Goal: Task Accomplishment & Management: Manage account settings

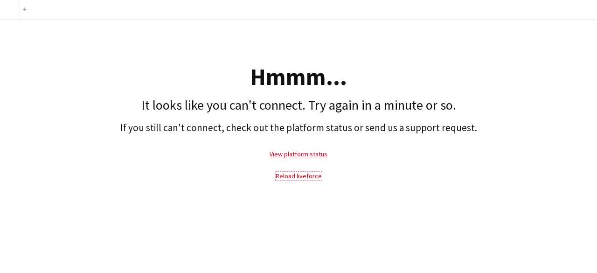
click at [298, 179] on link "Reload liveforce" at bounding box center [299, 176] width 46 height 8
click at [298, 175] on link "Reload liveforce" at bounding box center [299, 176] width 46 height 8
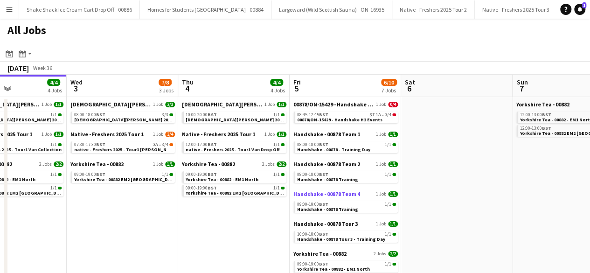
scroll to position [0, 379]
click at [348, 119] on span "00878/ON-15429 - Handshake H2 Events" at bounding box center [340, 120] width 85 height 6
click at [320, 117] on span "00878/ON-15429 - Handshake H2 Events" at bounding box center [340, 120] width 85 height 6
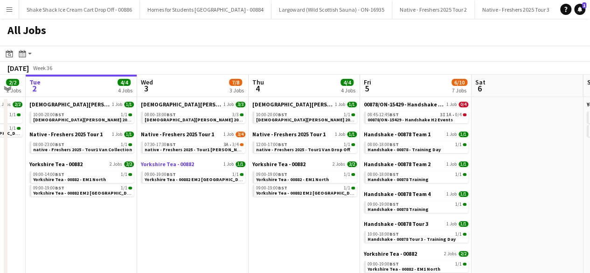
scroll to position [0, 307]
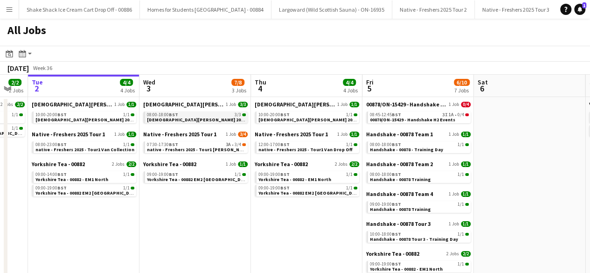
click at [205, 120] on span "[DEMOGRAPHIC_DATA][PERSON_NAME] 2025 Tour 2 - 00848 - [GEOGRAPHIC_DATA]" at bounding box center [237, 120] width 180 height 6
click at [203, 149] on span "native - Freshers 2025 - Tour1 [PERSON_NAME]" at bounding box center [198, 150] width 103 height 6
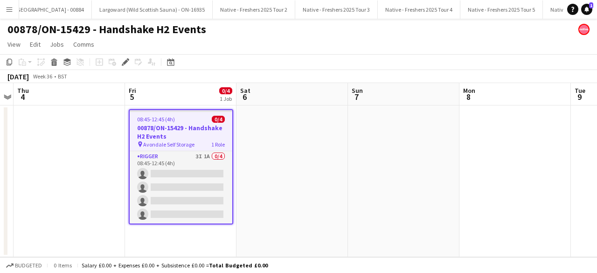
scroll to position [0, 1687]
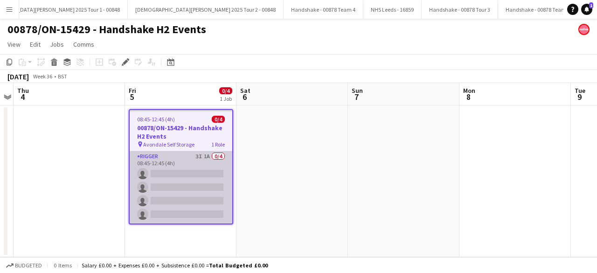
click at [196, 178] on app-card-role "Rigger 3I 1A 0/4 08:45-12:45 (4h) single-neutral-actions single-neutral-actions…" at bounding box center [181, 187] width 103 height 72
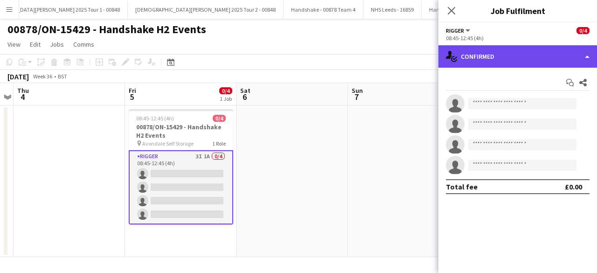
click at [527, 56] on div "single-neutral-actions-check-2 Confirmed" at bounding box center [518, 56] width 159 height 22
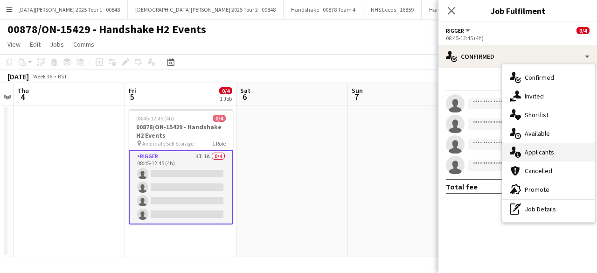
click at [551, 150] on span "Applicants" at bounding box center [539, 152] width 29 height 8
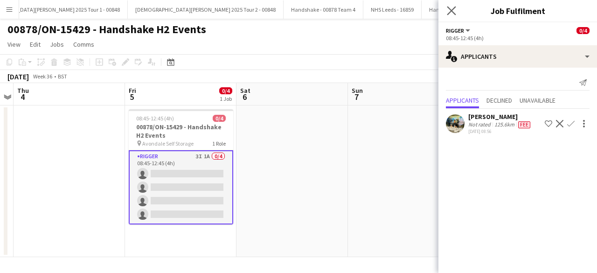
click at [456, 15] on app-icon "Close pop-in" at bounding box center [452, 11] width 14 height 14
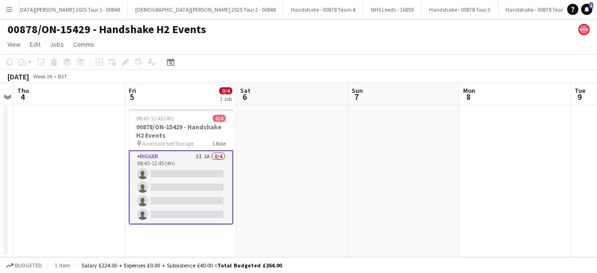
click at [201, 179] on app-card-role "Rigger 3I 1A 0/4 08:45-12:45 (4h) single-neutral-actions single-neutral-actions…" at bounding box center [181, 187] width 105 height 74
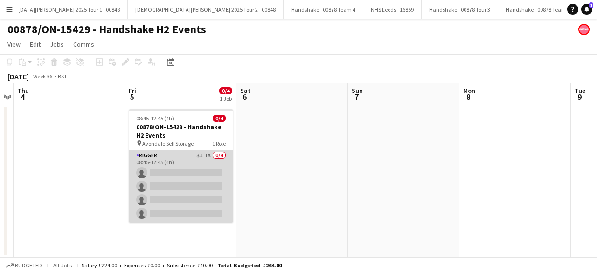
click at [207, 175] on app-card-role "Rigger 3I 1A 0/4 08:45-12:45 (4h) single-neutral-actions single-neutral-actions…" at bounding box center [181, 186] width 105 height 72
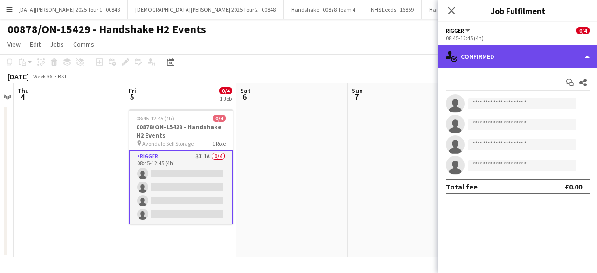
click at [527, 53] on div "single-neutral-actions-check-2 Confirmed" at bounding box center [518, 56] width 159 height 22
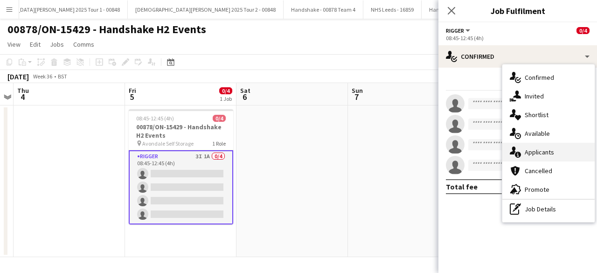
click at [563, 150] on div "single-neutral-actions-information Applicants" at bounding box center [549, 152] width 92 height 19
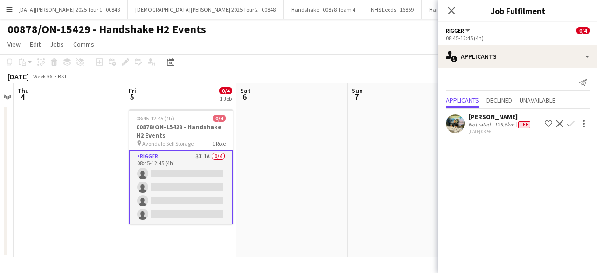
click at [504, 126] on div "125.6km" at bounding box center [505, 124] width 24 height 7
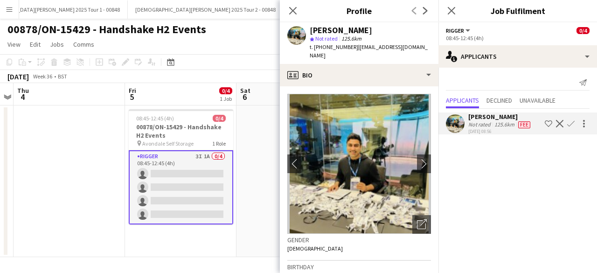
click at [478, 123] on div "Not rated" at bounding box center [481, 124] width 24 height 7
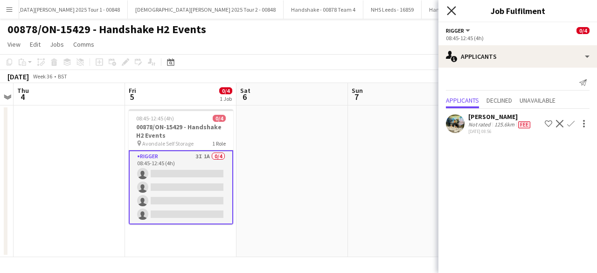
click at [449, 9] on icon at bounding box center [451, 10] width 9 height 9
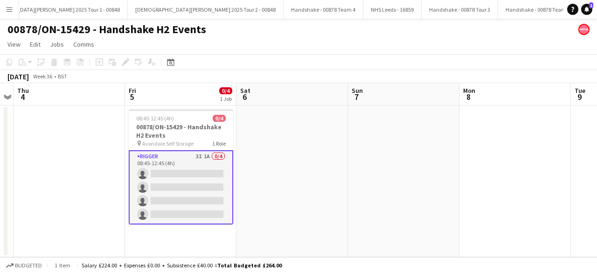
click at [281, 176] on app-date-cell at bounding box center [293, 181] width 112 height 152
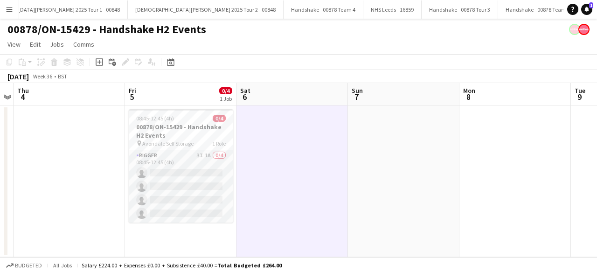
click at [8, 8] on app-icon "Menu" at bounding box center [9, 9] width 7 height 7
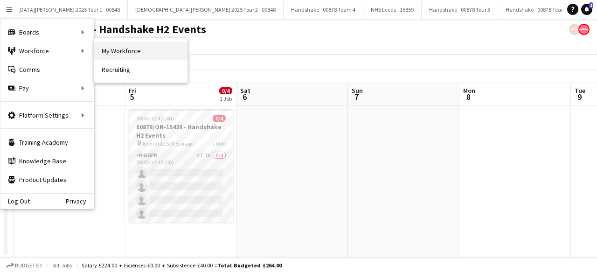
click at [124, 52] on link "My Workforce" at bounding box center [140, 51] width 93 height 19
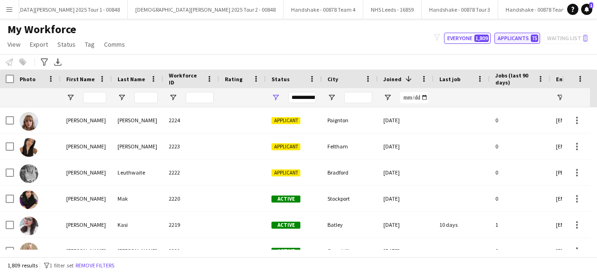
click at [515, 41] on button "Applicants 75" at bounding box center [518, 38] width 46 height 11
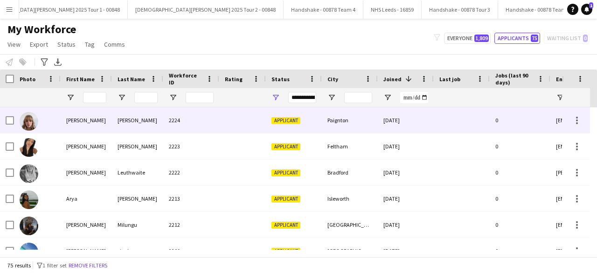
click at [193, 116] on div "2224" at bounding box center [191, 120] width 56 height 26
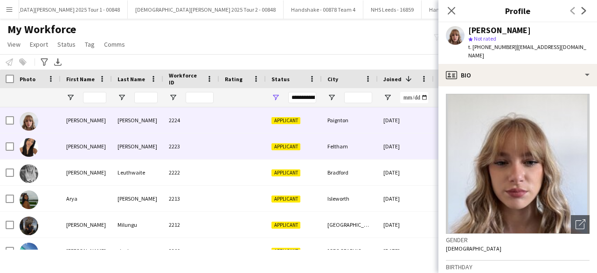
click at [228, 143] on div at bounding box center [242, 146] width 47 height 26
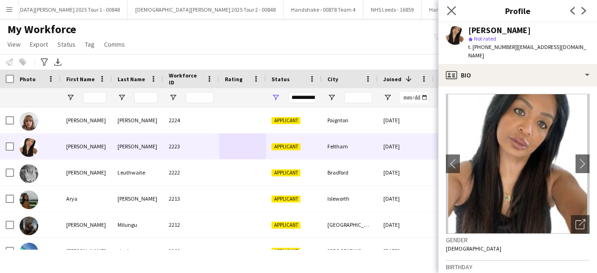
click at [453, 6] on app-icon "Close pop-in" at bounding box center [452, 11] width 14 height 14
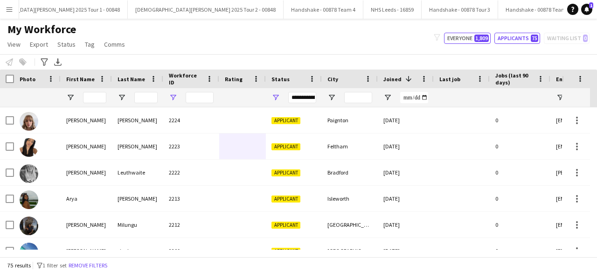
click at [460, 42] on button "Everyone 1,809" at bounding box center [467, 38] width 47 height 11
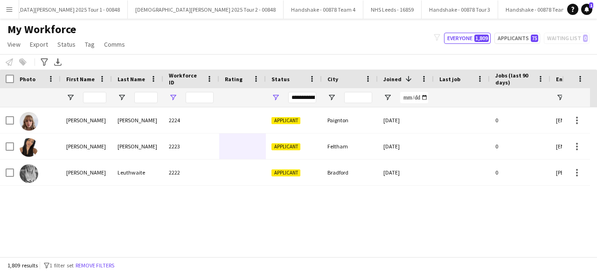
type input "**********"
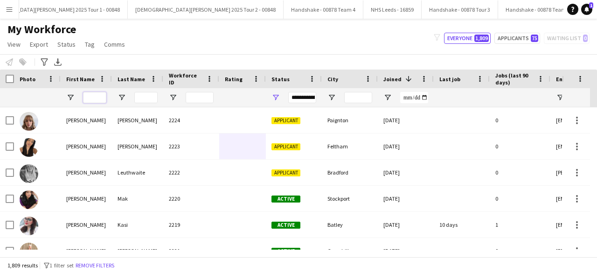
click at [98, 99] on input "First Name Filter Input" at bounding box center [94, 97] width 23 height 11
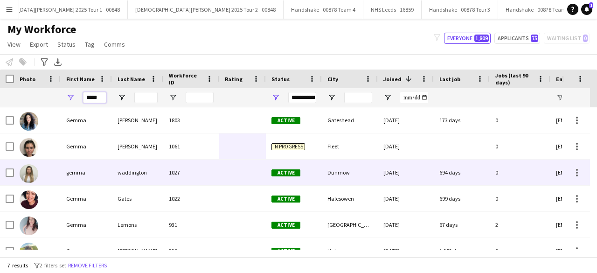
scroll to position [10, 0]
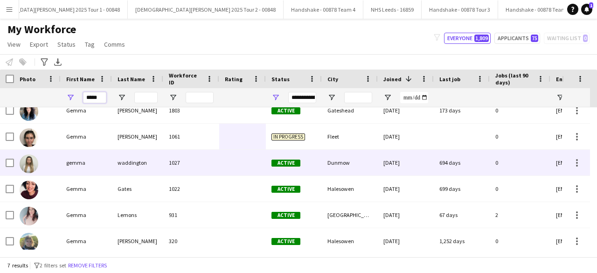
type input "*****"
click at [199, 164] on div "1027" at bounding box center [191, 163] width 56 height 26
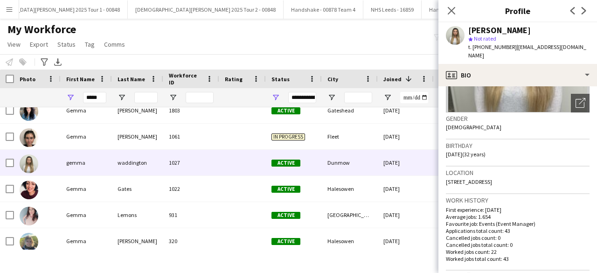
scroll to position [122, 0]
drag, startPoint x: 520, startPoint y: 173, endPoint x: 565, endPoint y: 177, distance: 45.0
click at [565, 177] on div "Location Causeway End Road, Dunmow, CM6 3LU" at bounding box center [518, 179] width 144 height 27
copy span "CM6 3LU"
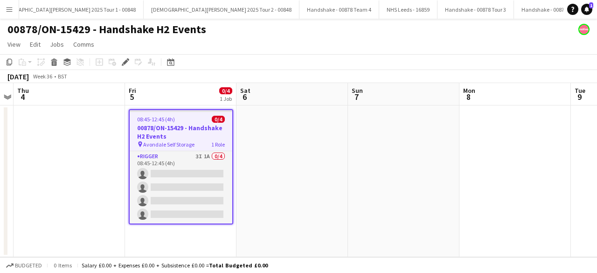
scroll to position [0, 1687]
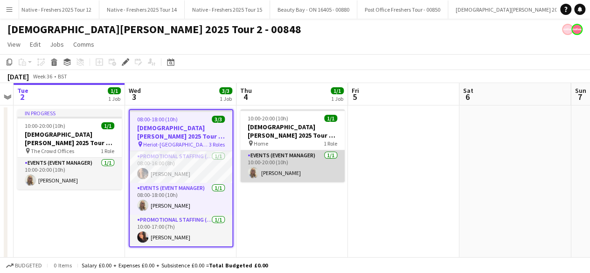
scroll to position [0, 1224]
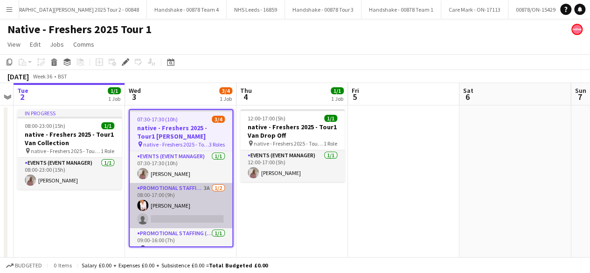
click at [207, 203] on app-card-role "Promotional Staffing (Brand Ambassadors) 3A 1/2 08:00-17:00 (9h) Inger Stevenso…" at bounding box center [181, 205] width 103 height 45
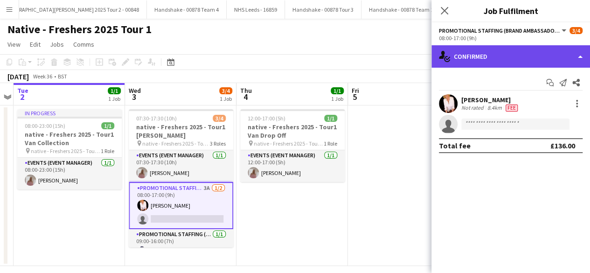
click at [537, 64] on div "single-neutral-actions-check-2 Confirmed" at bounding box center [511, 56] width 159 height 22
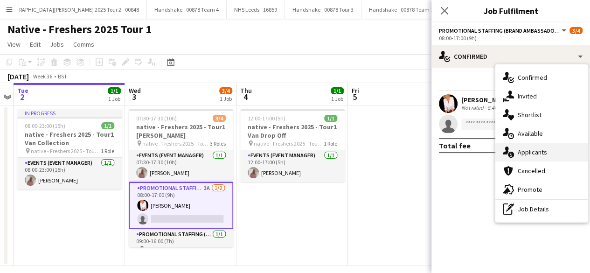
click at [538, 159] on div "single-neutral-actions-information Applicants" at bounding box center [542, 152] width 92 height 19
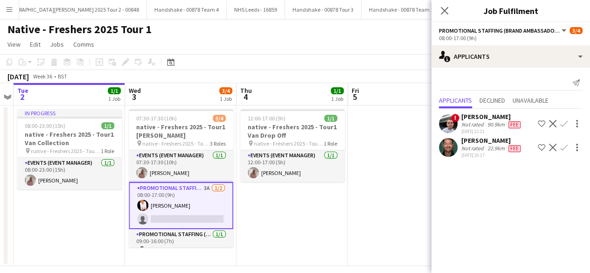
click at [471, 145] on div "Not rated" at bounding box center [474, 148] width 24 height 7
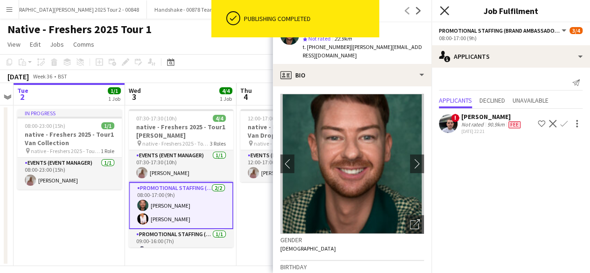
click at [444, 10] on icon at bounding box center [444, 10] width 9 height 9
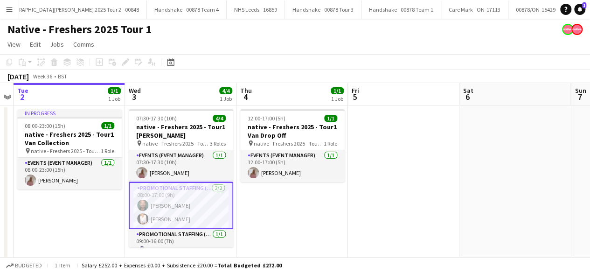
click at [314, 209] on app-date-cell "12:00-17:00 (5h) 1/1 native - Freshers 2025 - Tour1 Van Drop Off pin native - F…" at bounding box center [293, 185] width 112 height 161
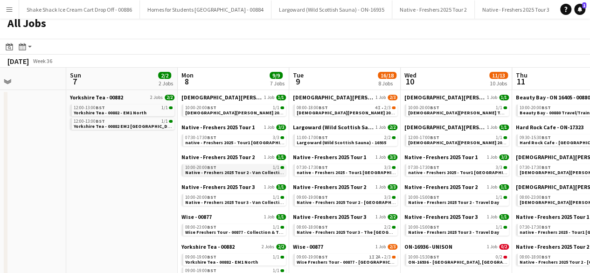
scroll to position [7, 0]
click at [246, 141] on span "native - Freshers 2025 - Tour1 [GEOGRAPHIC_DATA]" at bounding box center [241, 143] width 113 height 6
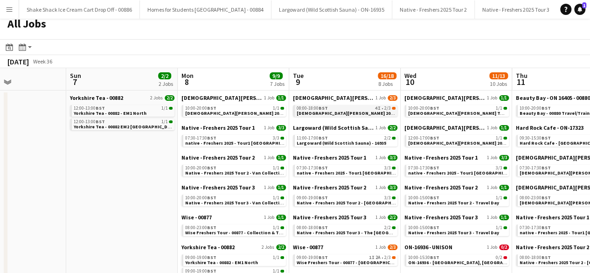
click at [343, 112] on span "Lady Garden 2025 Tour 2 - 00848 - St Andrews University" at bounding box center [405, 113] width 217 height 6
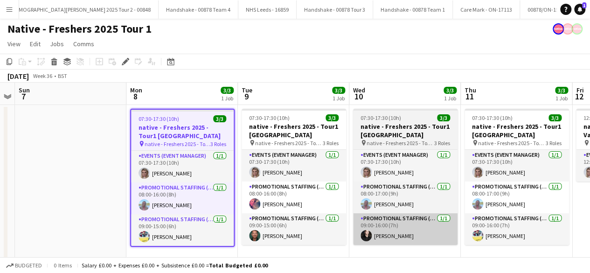
scroll to position [0, 320]
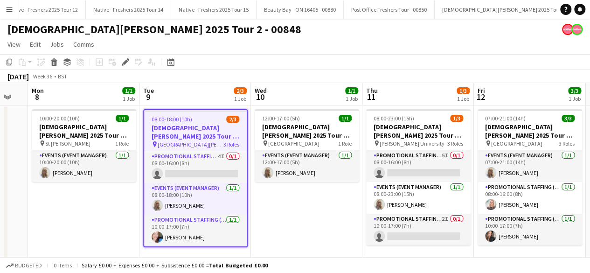
scroll to position [0, 305]
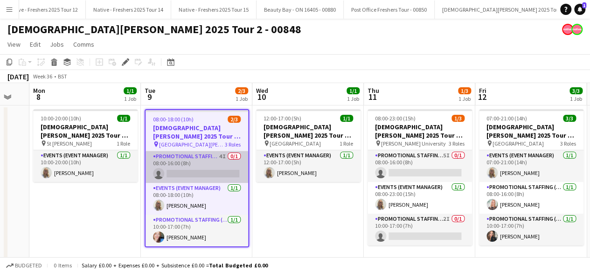
click at [213, 176] on app-card-role "Promotional Staffing (Brand Ambassadors) 4I 0/1 08:00-16:00 (8h) single-neutral…" at bounding box center [197, 167] width 103 height 32
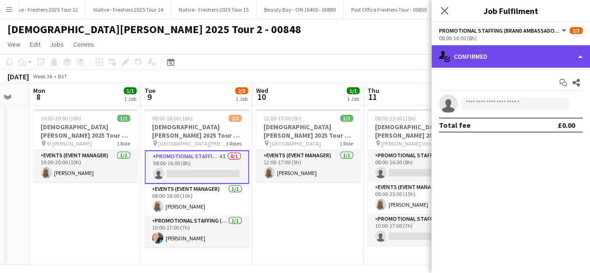
click at [525, 60] on div "single-neutral-actions-check-2 Confirmed" at bounding box center [511, 56] width 159 height 22
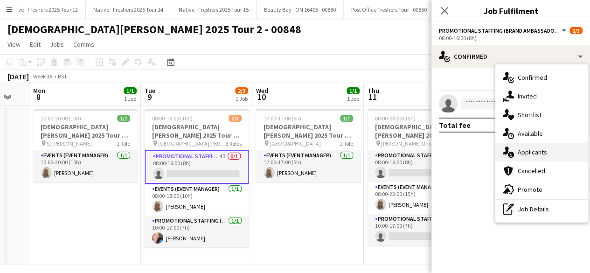
click at [530, 155] on span "Applicants" at bounding box center [532, 152] width 29 height 8
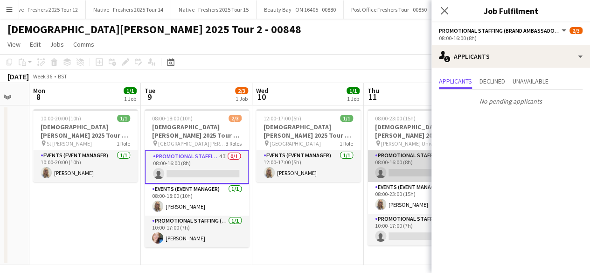
click at [420, 165] on app-card-role "Promotional Staffing (Brand Ambassadors) 5I 0/1 08:00-16:00 (8h) single-neutral…" at bounding box center [420, 166] width 105 height 32
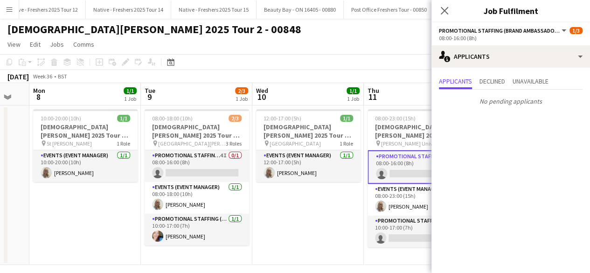
scroll to position [7, 0]
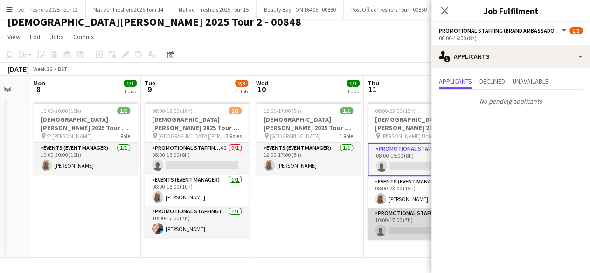
click at [414, 224] on app-card-role "Promotional Staffing (Brand Ambassadors) 2I 0/1 10:00-17:00 (7h) single-neutral…" at bounding box center [420, 224] width 105 height 32
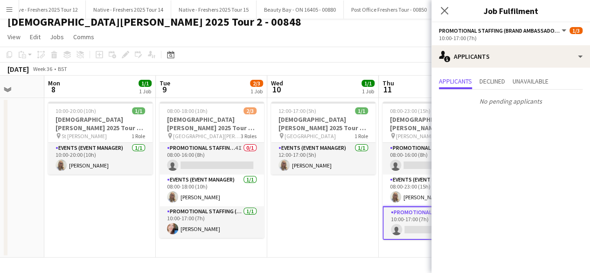
scroll to position [0, 301]
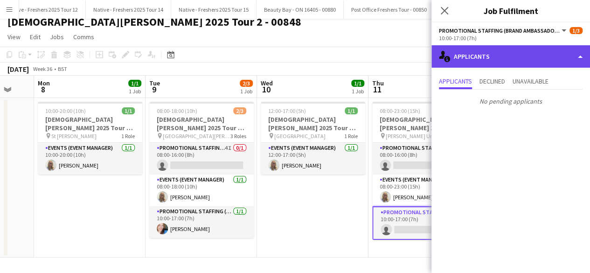
click at [520, 58] on div "single-neutral-actions-information Applicants" at bounding box center [511, 56] width 159 height 22
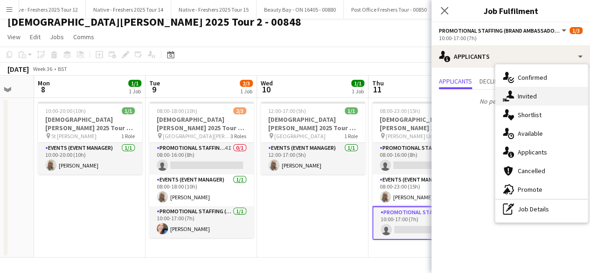
click at [549, 95] on div "single-neutral-actions-share-1 Invited" at bounding box center [542, 96] width 92 height 19
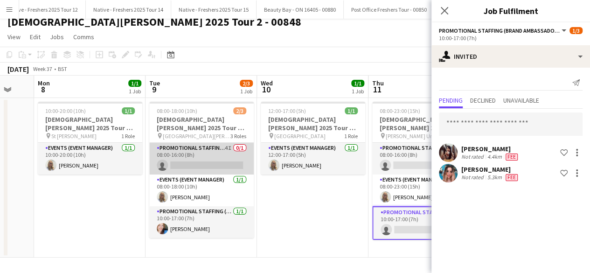
scroll to position [0, 358]
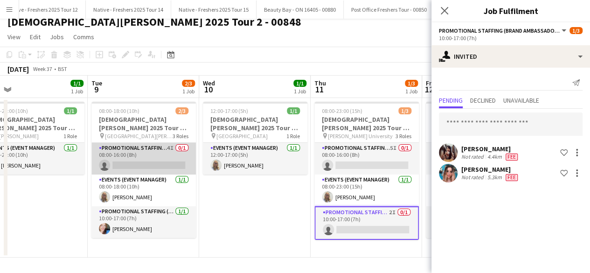
click at [165, 163] on app-card-role "Promotional Staffing (Brand Ambassadors) 4I 0/1 08:00-16:00 (8h) single-neutral…" at bounding box center [143, 159] width 105 height 32
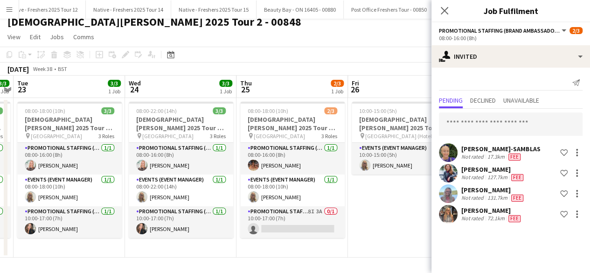
scroll to position [0, 433]
click at [443, 9] on icon at bounding box center [444, 10] width 9 height 9
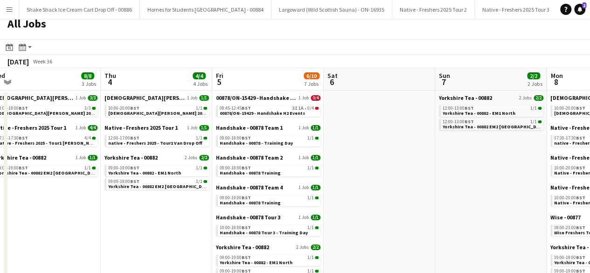
scroll to position [0, 346]
click at [262, 107] on div "08:45-12:45 BST 3I 1A • 0/4" at bounding box center [268, 108] width 99 height 5
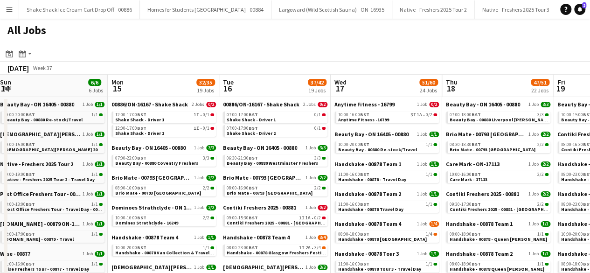
scroll to position [0, 351]
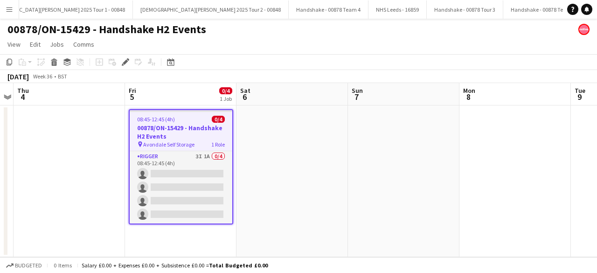
scroll to position [0, 1687]
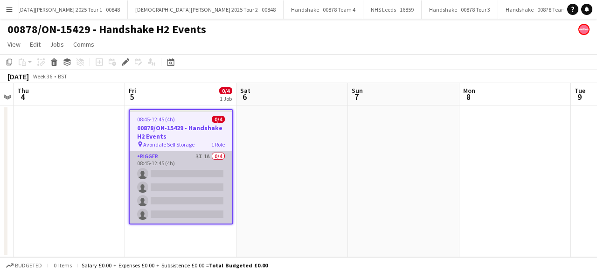
click at [194, 177] on app-card-role "Rigger 3I 1A 0/4 08:45-12:45 (4h) single-neutral-actions single-neutral-actions…" at bounding box center [181, 187] width 103 height 72
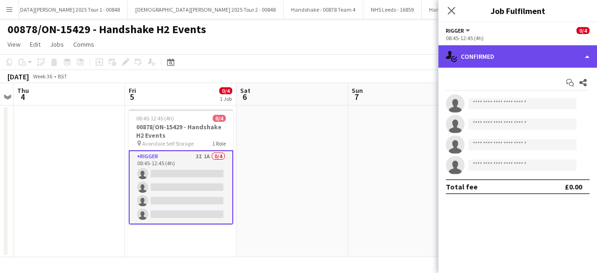
click at [533, 59] on div "single-neutral-actions-check-2 Confirmed" at bounding box center [518, 56] width 159 height 22
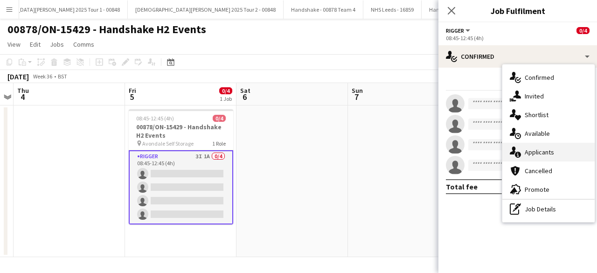
click at [547, 151] on span "Applicants" at bounding box center [539, 152] width 29 height 8
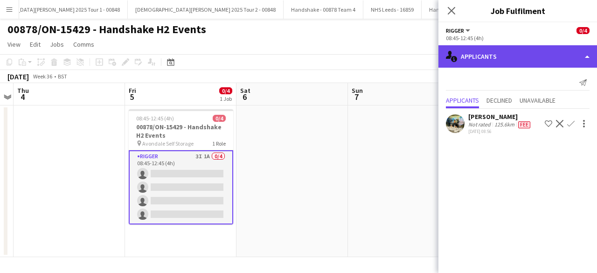
click at [518, 54] on div "single-neutral-actions-information Applicants" at bounding box center [518, 56] width 159 height 22
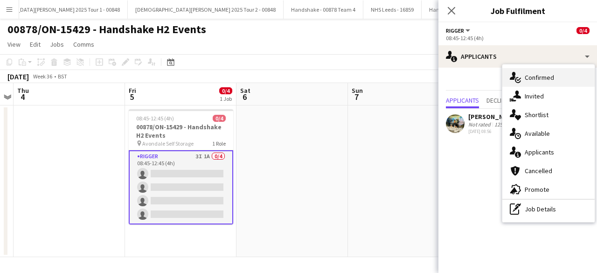
click at [560, 81] on div "single-neutral-actions-check-2 Confirmed" at bounding box center [549, 77] width 92 height 19
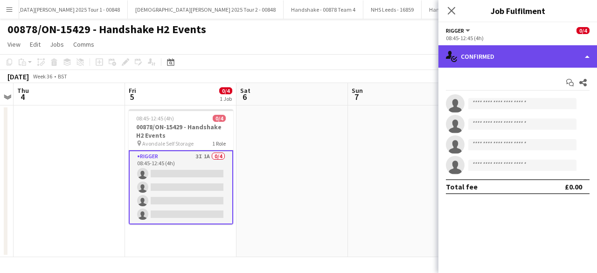
click at [513, 57] on div "single-neutral-actions-check-2 Confirmed" at bounding box center [518, 56] width 159 height 22
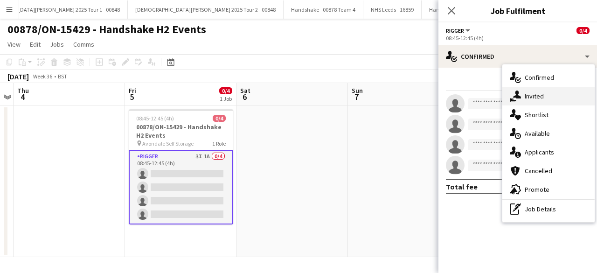
click at [541, 96] on span "Invited" at bounding box center [534, 96] width 19 height 8
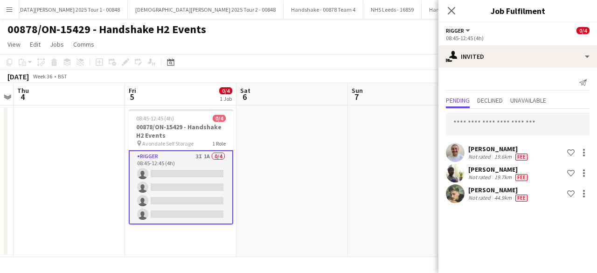
click at [509, 148] on div "James Simpson" at bounding box center [499, 149] width 61 height 8
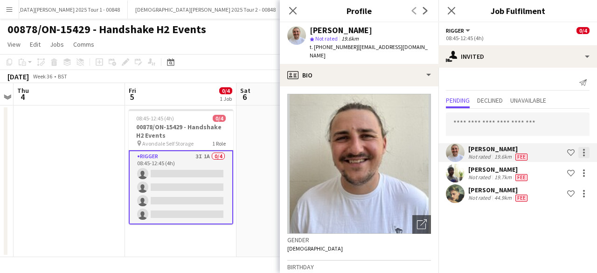
click at [586, 151] on div at bounding box center [584, 152] width 11 height 11
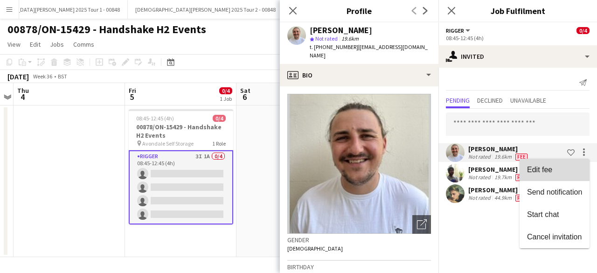
click at [559, 166] on span "Edit fee" at bounding box center [554, 169] width 55 height 8
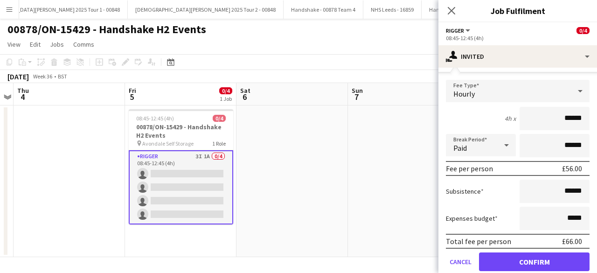
scroll to position [76, 0]
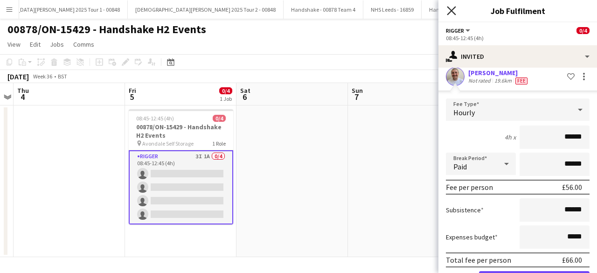
click at [453, 14] on icon "Close pop-in" at bounding box center [451, 10] width 9 height 9
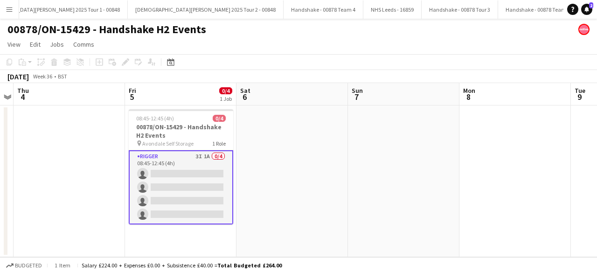
click at [394, 168] on app-date-cell at bounding box center [404, 181] width 112 height 152
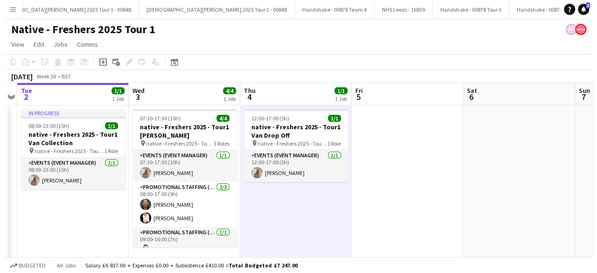
scroll to position [0, 1616]
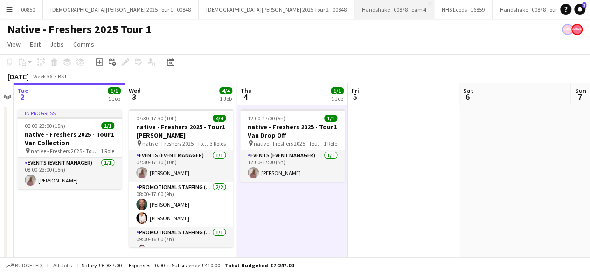
click at [355, 6] on button "Handshake - 00878 Team 4 Close" at bounding box center [395, 9] width 80 height 18
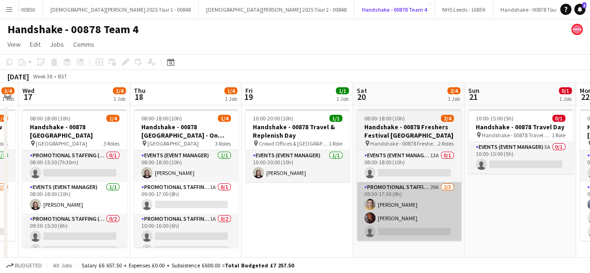
scroll to position [0, 273]
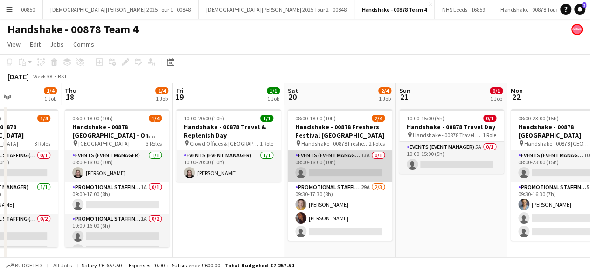
click at [347, 161] on app-card-role "Events (Event Manager) 13A 0/1 08:00-18:00 (10h) single-neutral-actions" at bounding box center [340, 166] width 105 height 32
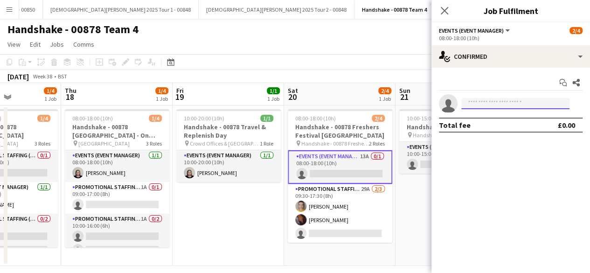
click at [489, 103] on input at bounding box center [516, 103] width 108 height 11
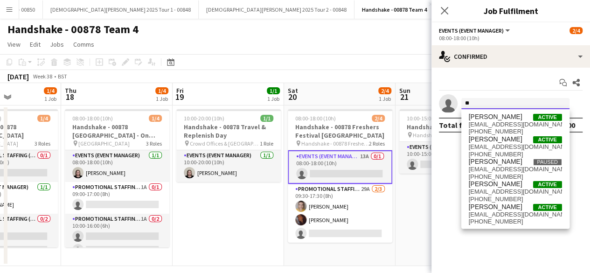
type input "*"
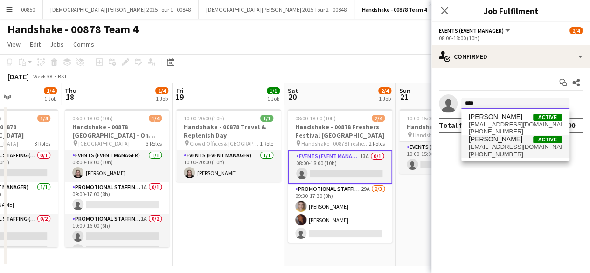
type input "****"
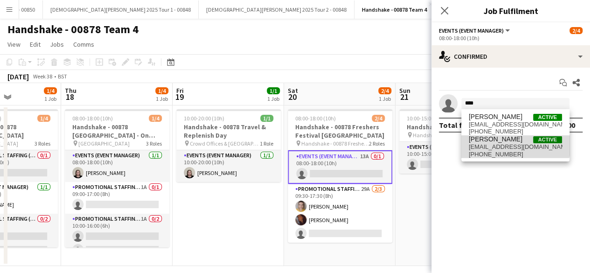
click at [494, 140] on span "Natasha Fountain" at bounding box center [496, 139] width 54 height 8
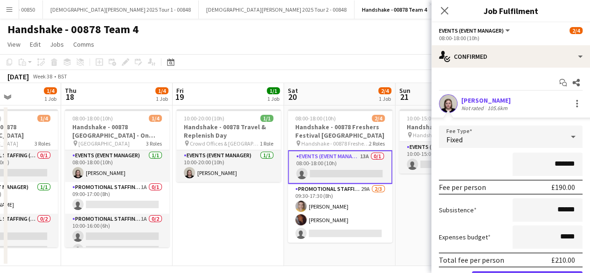
scroll to position [51, 0]
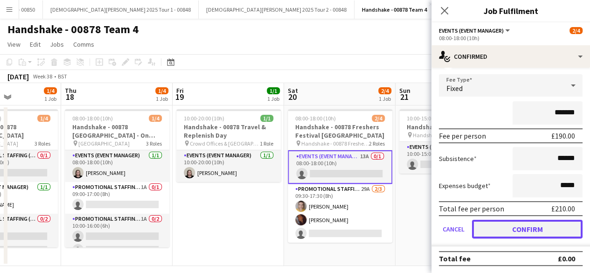
click at [505, 229] on button "Confirm" at bounding box center [527, 229] width 111 height 19
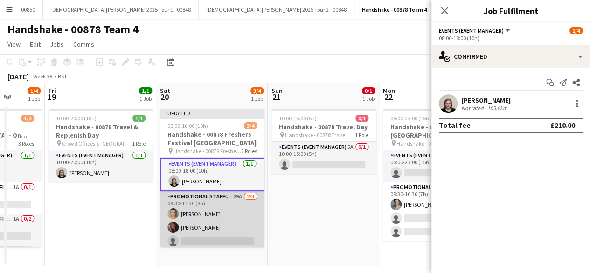
scroll to position [0, 414]
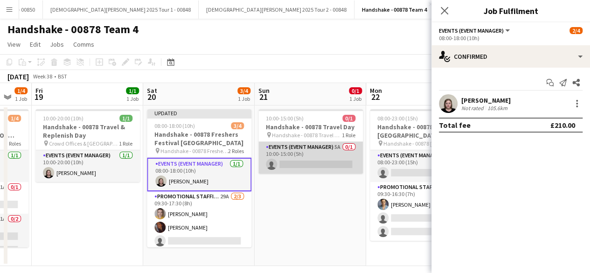
click at [329, 162] on app-card-role "Events (Event Manager) 5A 0/1 10:00-15:00 (5h) single-neutral-actions" at bounding box center [311, 158] width 105 height 32
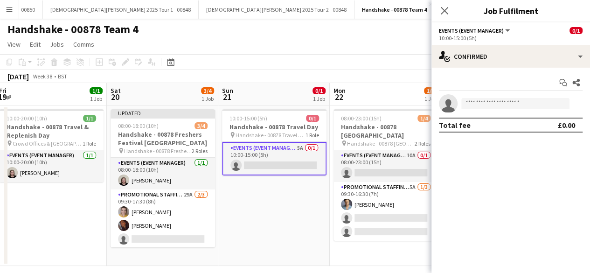
scroll to position [0, 279]
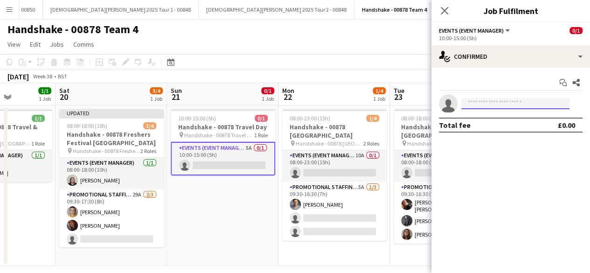
click at [488, 103] on input at bounding box center [516, 103] width 108 height 11
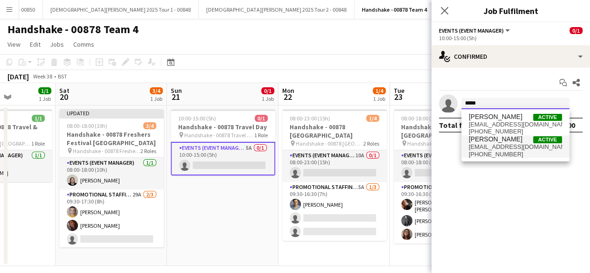
type input "*****"
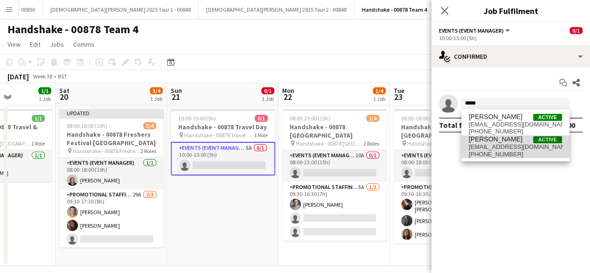
click at [498, 145] on span "natfountain@outlook.com" at bounding box center [515, 146] width 93 height 7
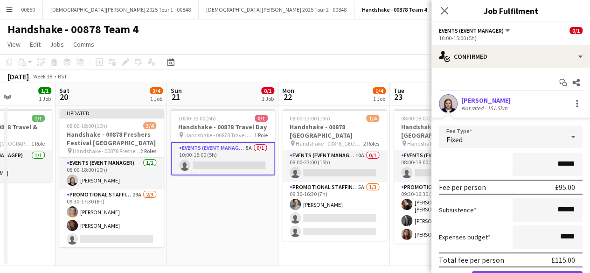
scroll to position [51, 0]
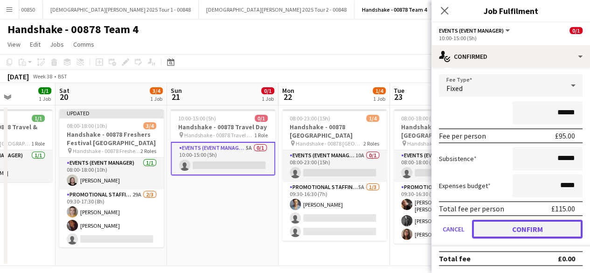
click at [505, 234] on button "Confirm" at bounding box center [527, 229] width 111 height 19
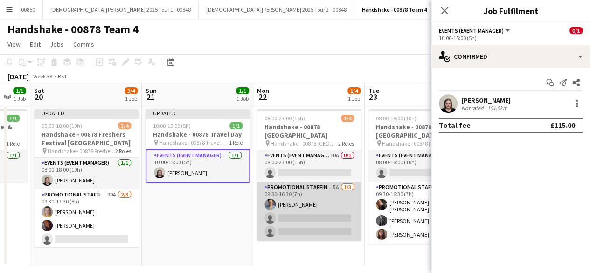
scroll to position [0, 304]
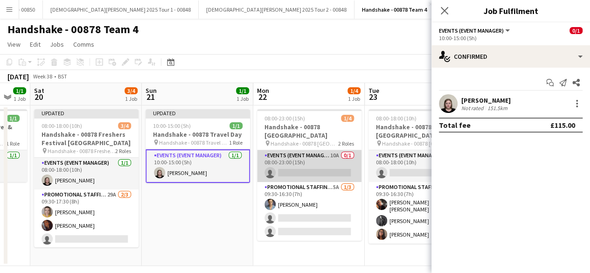
click at [327, 166] on app-card-role "Events (Event Manager) 10A 0/1 08:00-23:00 (15h) single-neutral-actions" at bounding box center [309, 166] width 105 height 32
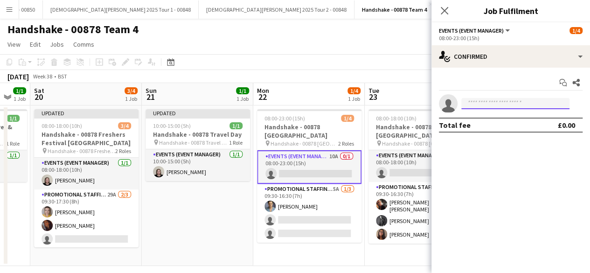
click at [509, 101] on input at bounding box center [516, 103] width 108 height 11
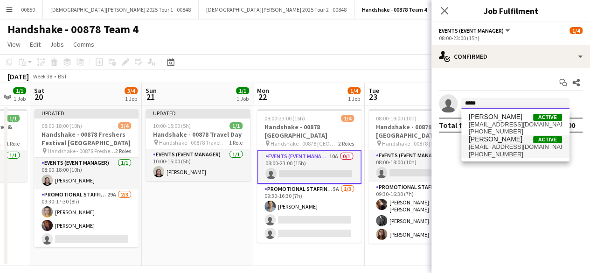
type input "*****"
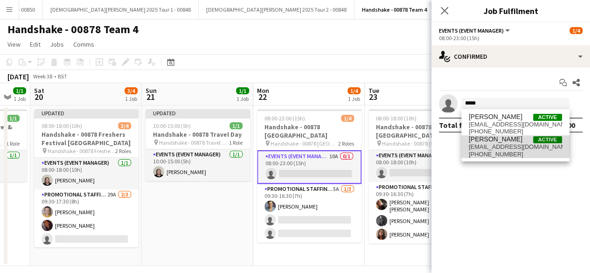
click at [512, 144] on span "natfountain@outlook.com" at bounding box center [515, 146] width 93 height 7
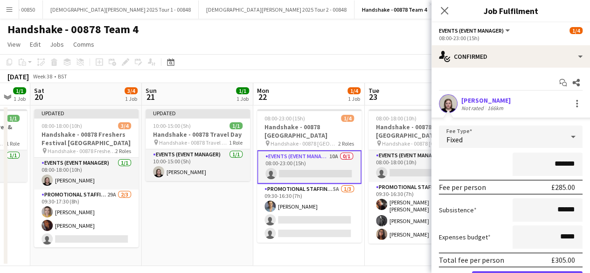
scroll to position [51, 0]
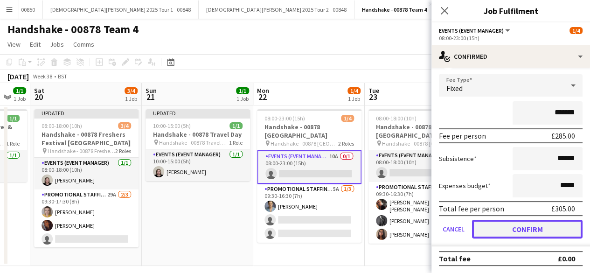
click at [517, 228] on button "Confirm" at bounding box center [527, 229] width 111 height 19
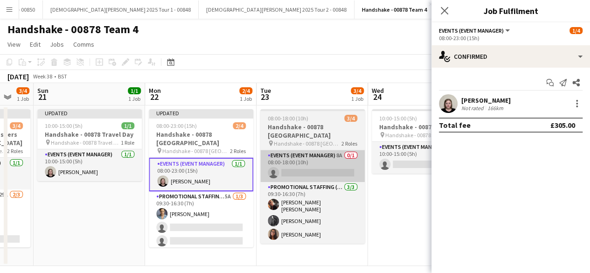
scroll to position [0, 417]
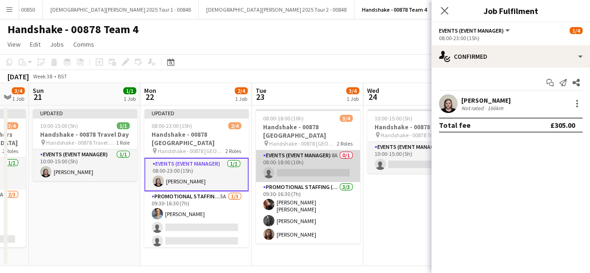
click at [308, 152] on app-card-role "Events (Event Manager) 8A 0/1 08:00-18:00 (10h) single-neutral-actions" at bounding box center [308, 166] width 105 height 32
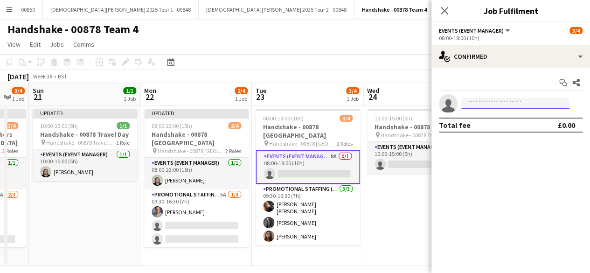
click at [501, 98] on input at bounding box center [516, 103] width 108 height 11
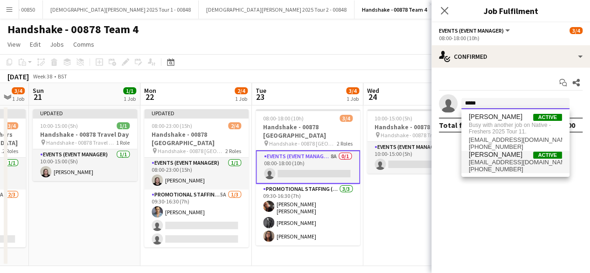
type input "*****"
click at [505, 160] on span "natfountain@outlook.com" at bounding box center [515, 162] width 93 height 7
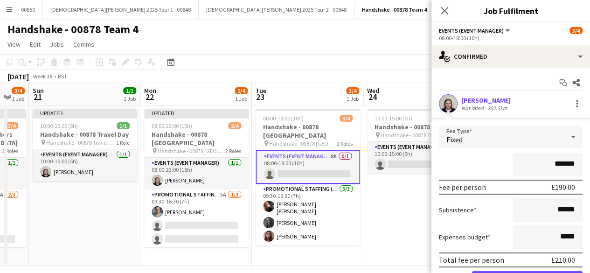
scroll to position [51, 0]
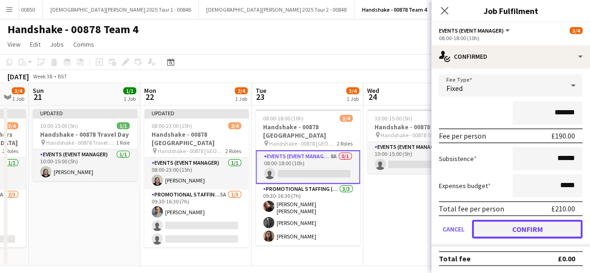
click at [492, 225] on button "Confirm" at bounding box center [527, 229] width 111 height 19
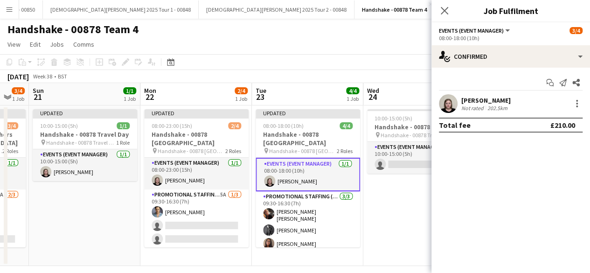
scroll to position [0, 0]
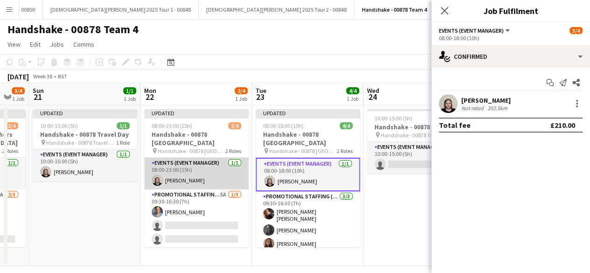
click at [219, 158] on app-card-role "Events (Event Manager) 1/1 08:00-23:00 (15h) Natasha Fountain" at bounding box center [196, 174] width 105 height 32
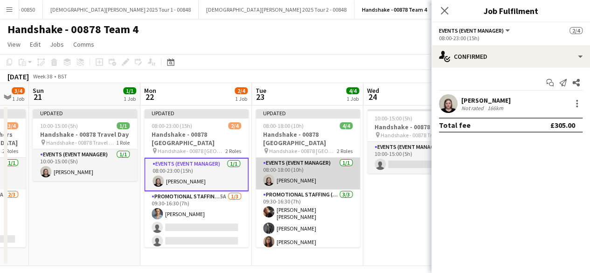
click at [315, 158] on app-card-role "Events (Event Manager) 1/1 08:00-18:00 (10h) Natasha Fountain" at bounding box center [308, 174] width 105 height 32
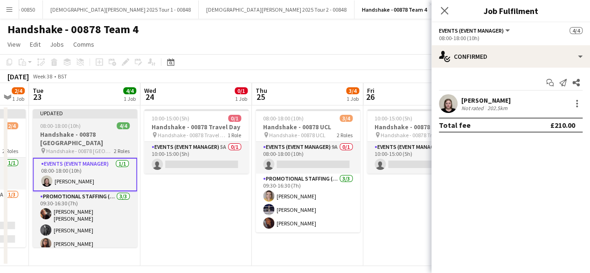
scroll to position [0, 272]
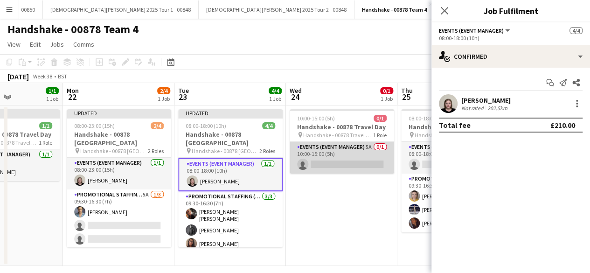
click at [350, 154] on app-card-role "Events (Event Manager) 5A 0/1 10:00-15:00 (5h) single-neutral-actions" at bounding box center [342, 158] width 105 height 32
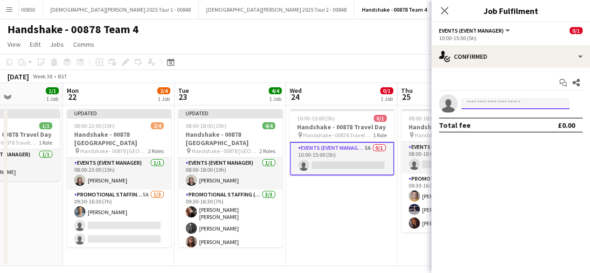
click at [498, 103] on input at bounding box center [516, 103] width 108 height 11
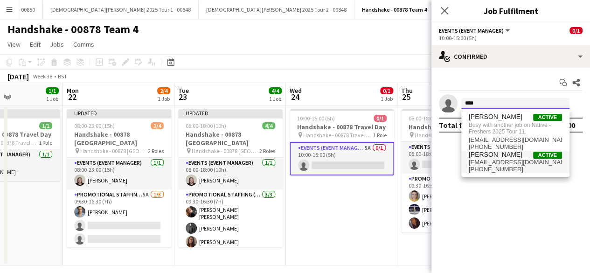
type input "****"
click at [501, 160] on span "natfountain@outlook.com" at bounding box center [515, 162] width 93 height 7
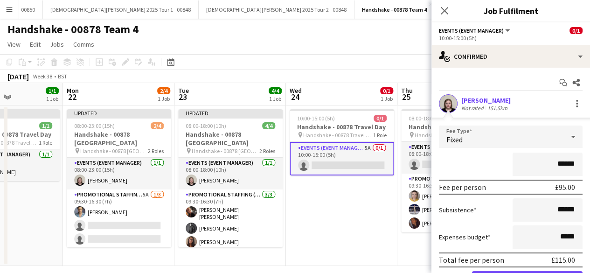
scroll to position [51, 0]
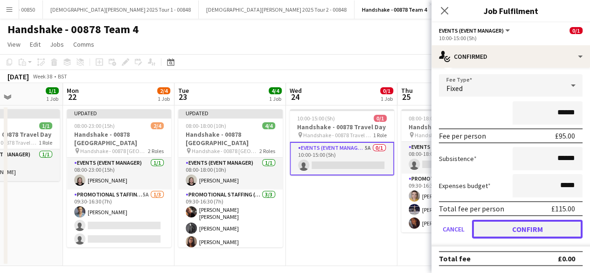
click at [511, 229] on button "Confirm" at bounding box center [527, 229] width 111 height 19
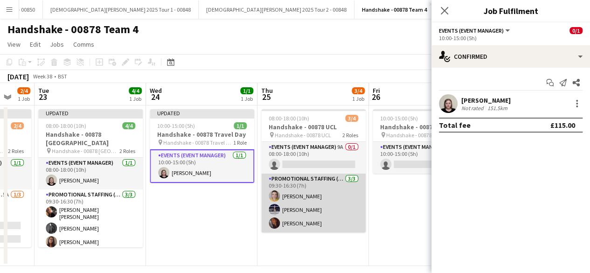
scroll to position [0, 413]
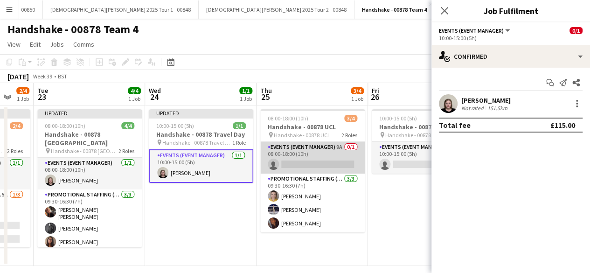
click at [301, 164] on app-card-role "Events (Event Manager) 9A 0/1 08:00-18:00 (10h) single-neutral-actions" at bounding box center [312, 158] width 105 height 32
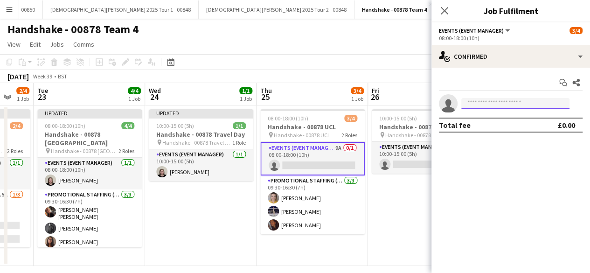
click at [504, 104] on input at bounding box center [516, 103] width 108 height 11
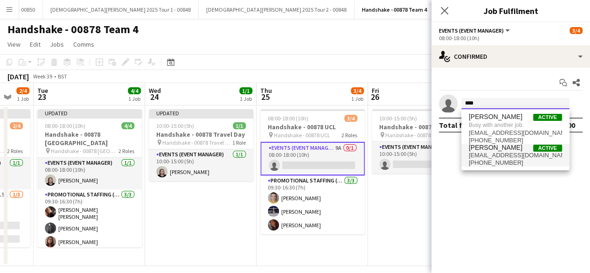
type input "****"
click at [504, 151] on span "Natasha Fountain" at bounding box center [496, 148] width 54 height 8
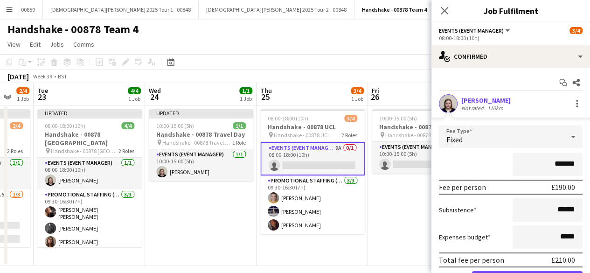
scroll to position [51, 0]
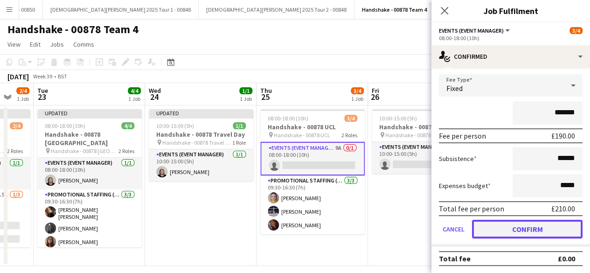
click at [502, 235] on button "Confirm" at bounding box center [527, 229] width 111 height 19
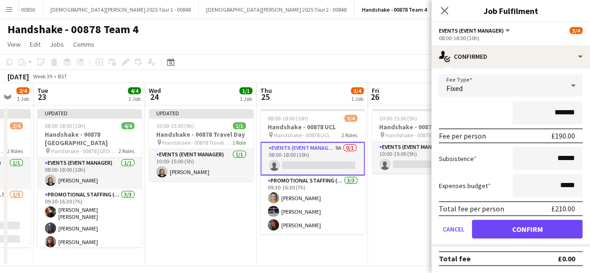
scroll to position [0, 0]
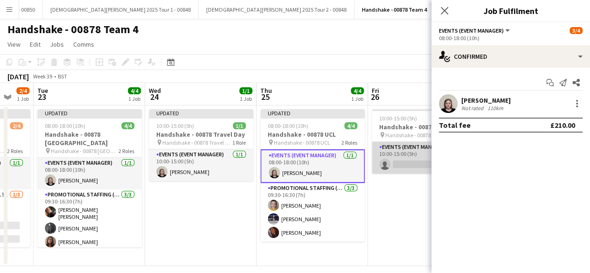
click at [405, 152] on app-card-role "Events (Event Manager) 4A 0/1 10:00-15:00 (5h) single-neutral-actions" at bounding box center [424, 158] width 105 height 32
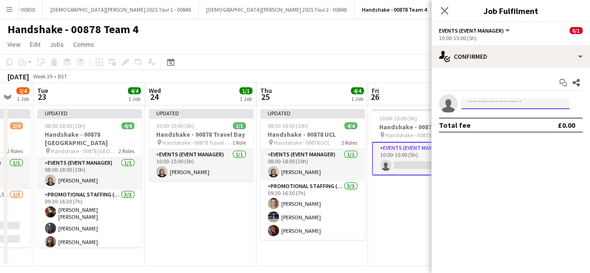
click at [497, 103] on input at bounding box center [516, 103] width 108 height 11
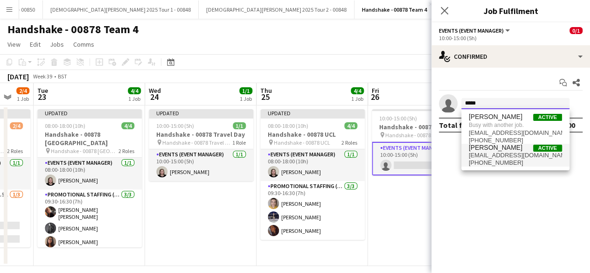
type input "*****"
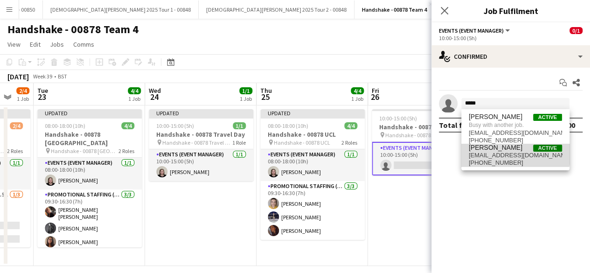
click at [501, 146] on span "Natasha Fountain" at bounding box center [496, 148] width 54 height 8
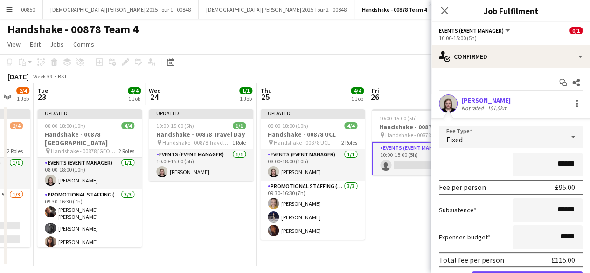
scroll to position [51, 0]
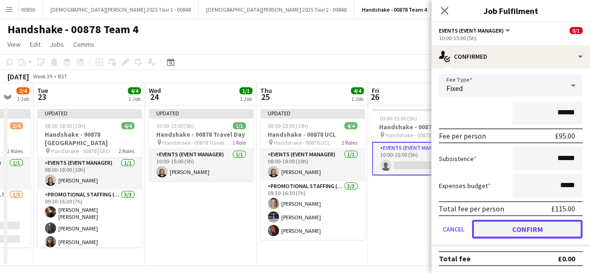
click at [500, 234] on button "Confirm" at bounding box center [527, 229] width 111 height 19
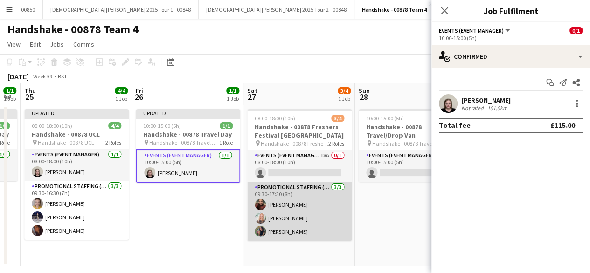
scroll to position [0, 433]
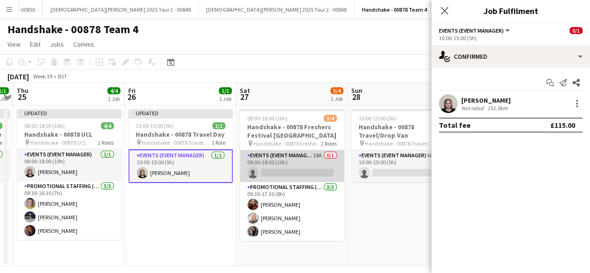
click at [308, 168] on app-card-role "Events (Event Manager) 18A 0/1 08:00-18:00 (10h) single-neutral-actions" at bounding box center [292, 166] width 105 height 32
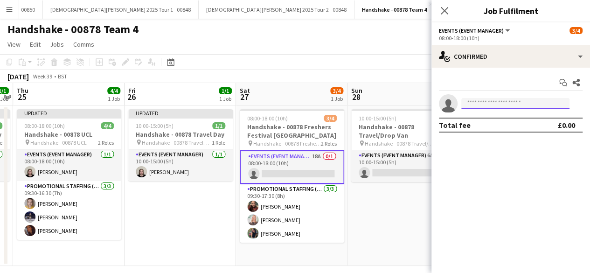
click at [485, 102] on input at bounding box center [516, 103] width 108 height 11
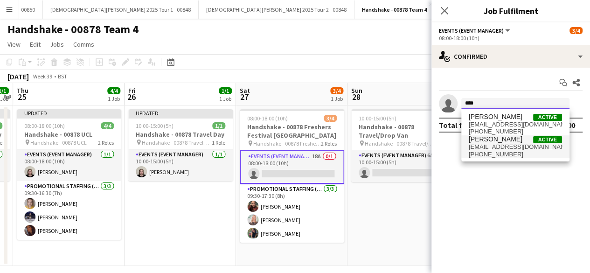
type input "****"
click at [497, 142] on span "Natasha Fountain" at bounding box center [496, 139] width 54 height 8
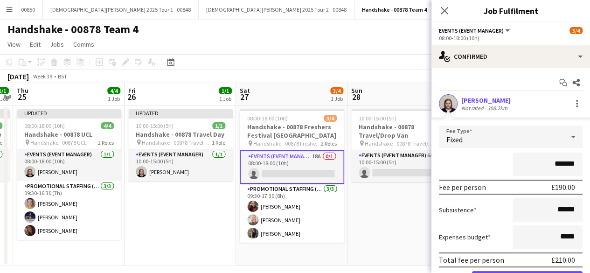
scroll to position [51, 0]
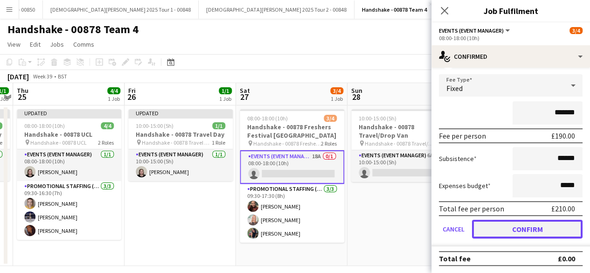
click at [517, 229] on button "Confirm" at bounding box center [527, 229] width 111 height 19
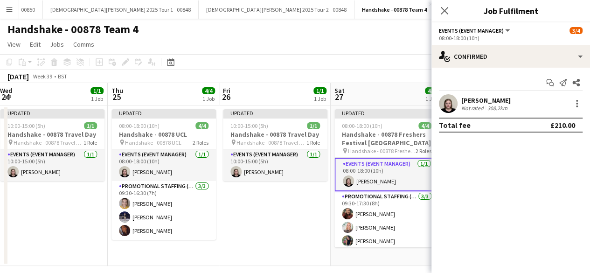
scroll to position [0, 345]
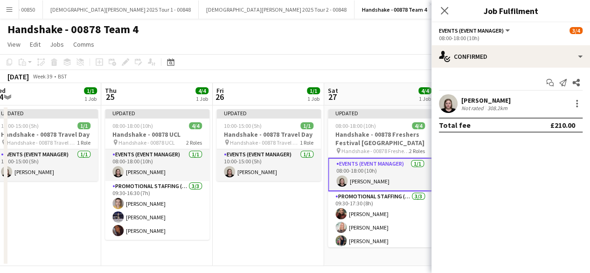
click at [243, 205] on app-date-cell "Updated 10:00-15:00 (5h) 1/1 Handshake - 00878 Travel Day pin Handshake - 00878…" at bounding box center [269, 185] width 112 height 161
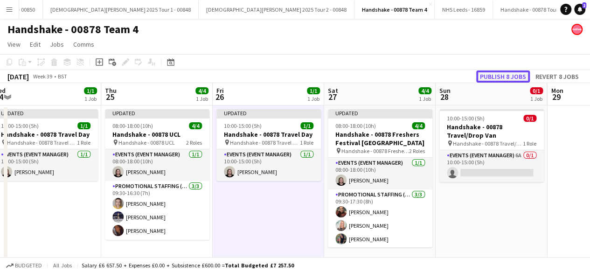
click at [517, 75] on button "Publish 8 jobs" at bounding box center [504, 76] width 54 height 12
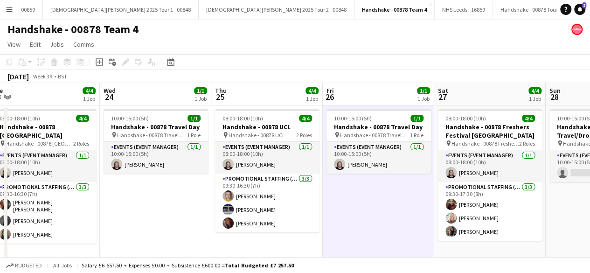
scroll to position [0, 265]
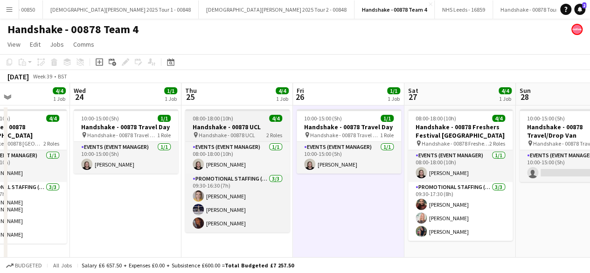
click at [246, 115] on div "08:00-18:00 (10h) 4/4" at bounding box center [237, 118] width 105 height 7
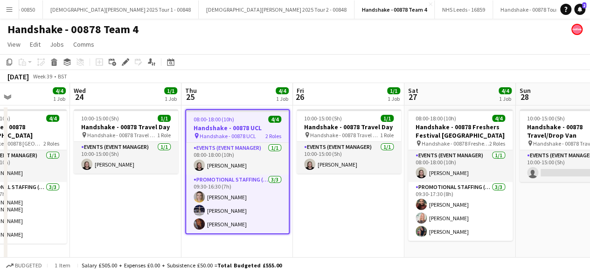
click at [246, 115] on app-job-card "08:00-18:00 (10h) 4/4 Handshake - 00878 UCL pin Handshake - 00878 UCL 2 Roles E…" at bounding box center [237, 171] width 105 height 125
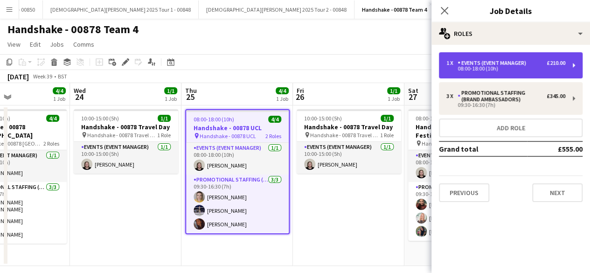
click at [516, 63] on div "Events (Event Manager)" at bounding box center [494, 63] width 72 height 7
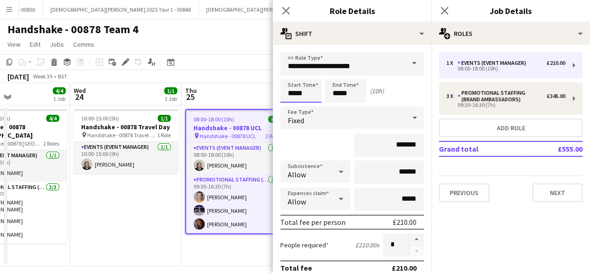
click at [312, 96] on input "*****" at bounding box center [300, 90] width 41 height 23
click at [292, 107] on div at bounding box center [291, 107] width 19 height 9
type input "*****"
click at [292, 107] on div at bounding box center [291, 107] width 19 height 9
click at [351, 92] on input "*****" at bounding box center [345, 90] width 41 height 23
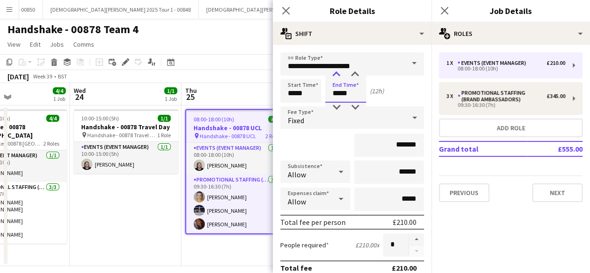
click at [337, 76] on div at bounding box center [336, 74] width 19 height 9
type input "*****"
click at [337, 76] on div at bounding box center [336, 74] width 19 height 9
click at [313, 98] on input "*****" at bounding box center [300, 90] width 41 height 23
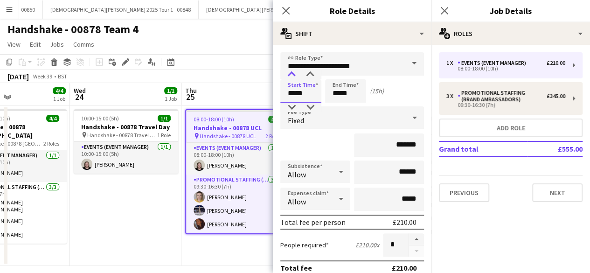
type input "*****"
click at [294, 75] on div at bounding box center [291, 74] width 19 height 9
click at [351, 89] on input "*****" at bounding box center [345, 90] width 41 height 23
type input "*****"
click at [338, 76] on div at bounding box center [336, 74] width 19 height 9
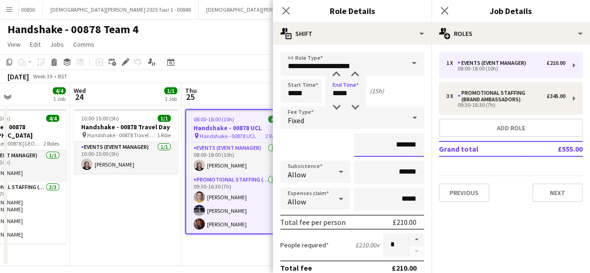
click at [410, 148] on input "*******" at bounding box center [389, 144] width 70 height 23
type input "**"
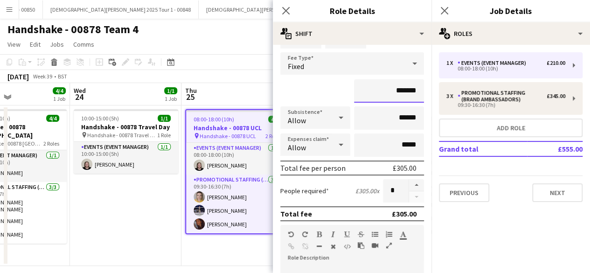
scroll to position [55, 0]
type input "*******"
click at [339, 116] on icon at bounding box center [341, 117] width 5 height 2
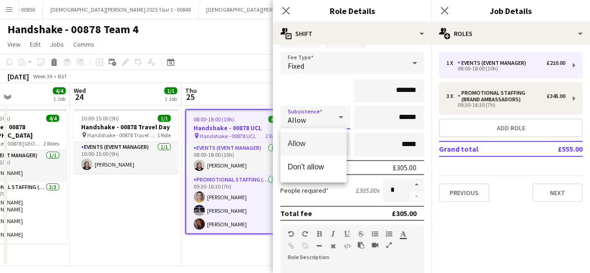
click at [324, 143] on span "Allow" at bounding box center [313, 143] width 51 height 9
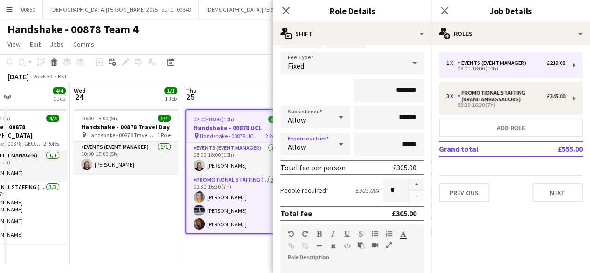
click at [336, 146] on icon at bounding box center [341, 144] width 11 height 19
click at [325, 167] on span "Allow" at bounding box center [313, 170] width 51 height 9
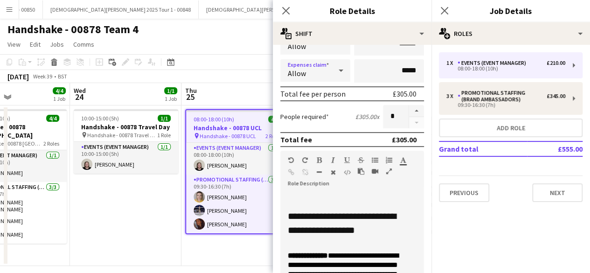
scroll to position [128, 0]
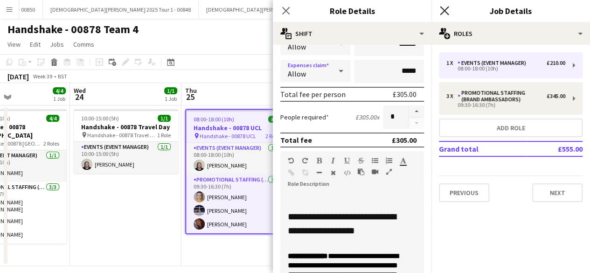
click at [446, 10] on icon "Close pop-in" at bounding box center [444, 10] width 9 height 9
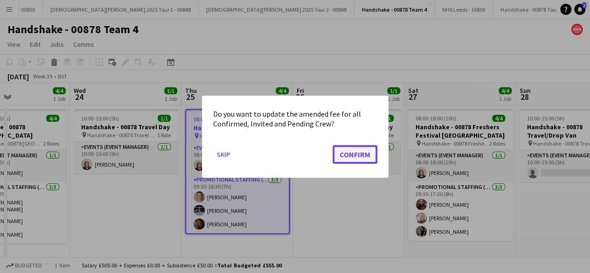
click at [364, 156] on button "Confirm" at bounding box center [355, 154] width 45 height 19
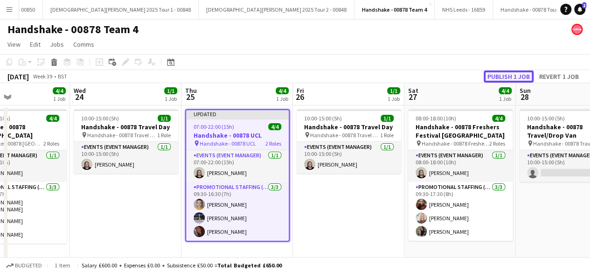
click at [510, 71] on button "Publish 1 job" at bounding box center [509, 76] width 50 height 12
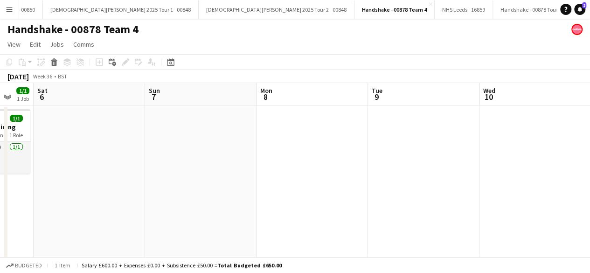
scroll to position [0, 190]
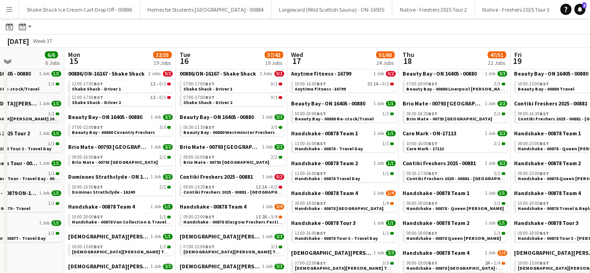
scroll to position [29, 0]
